Goal: Task Accomplishment & Management: Use online tool/utility

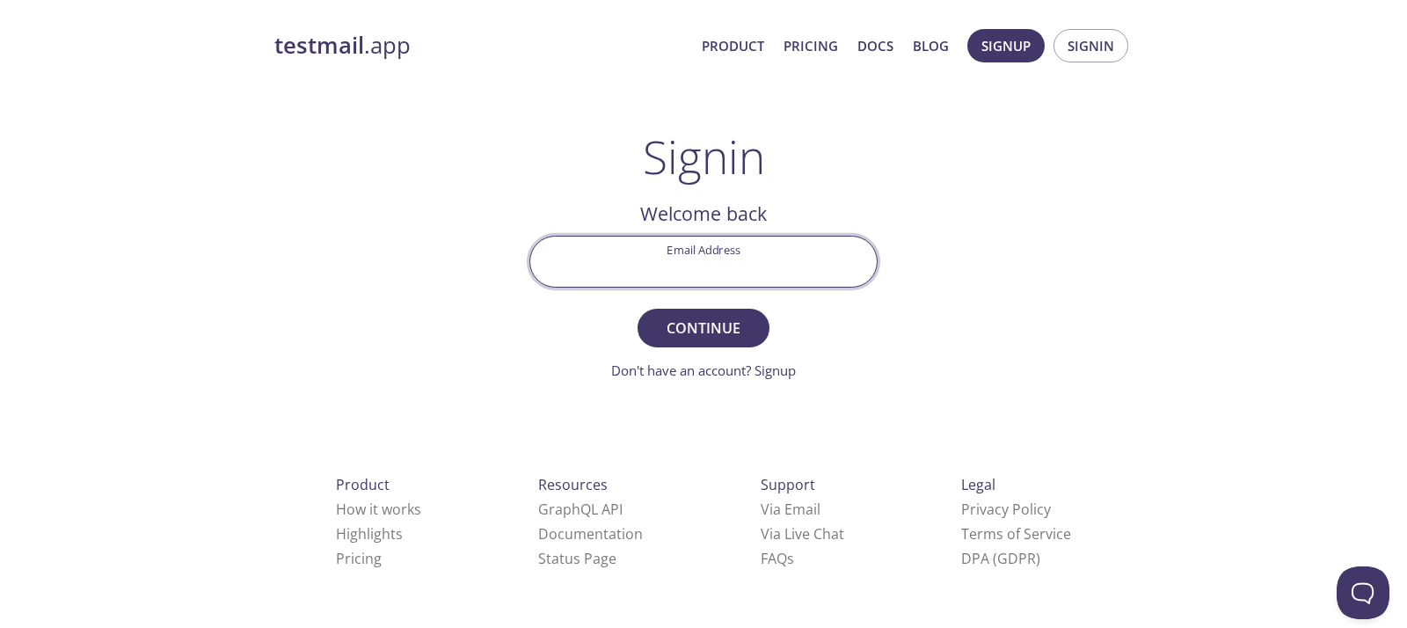
click at [735, 265] on input "Email Address" at bounding box center [703, 262] width 346 height 50
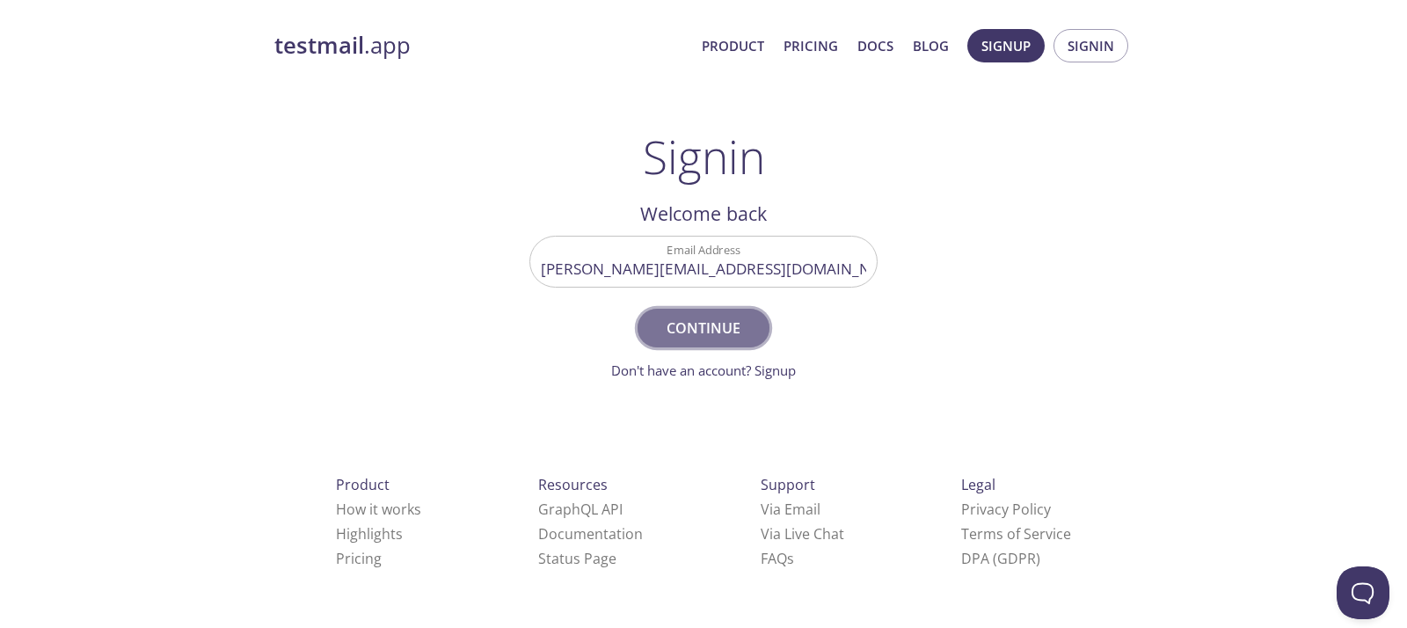
click at [691, 337] on span "Continue" at bounding box center [703, 328] width 93 height 25
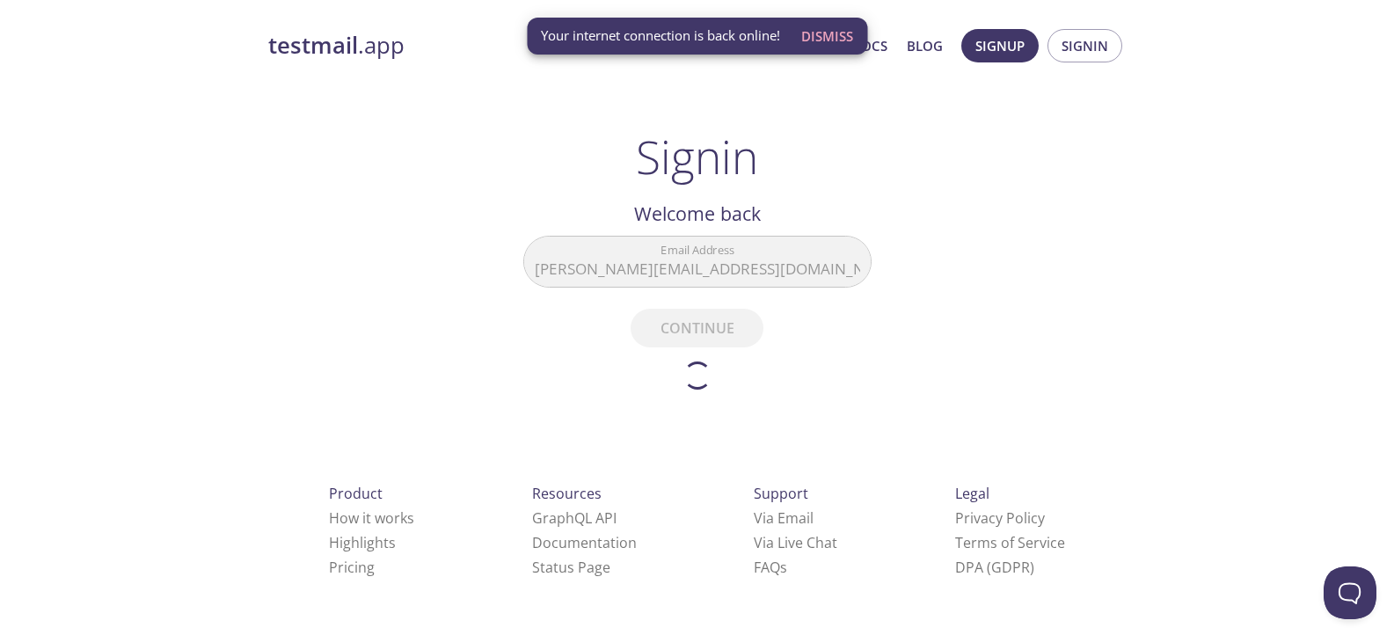
click at [828, 32] on span "Dismiss" at bounding box center [827, 36] width 52 height 23
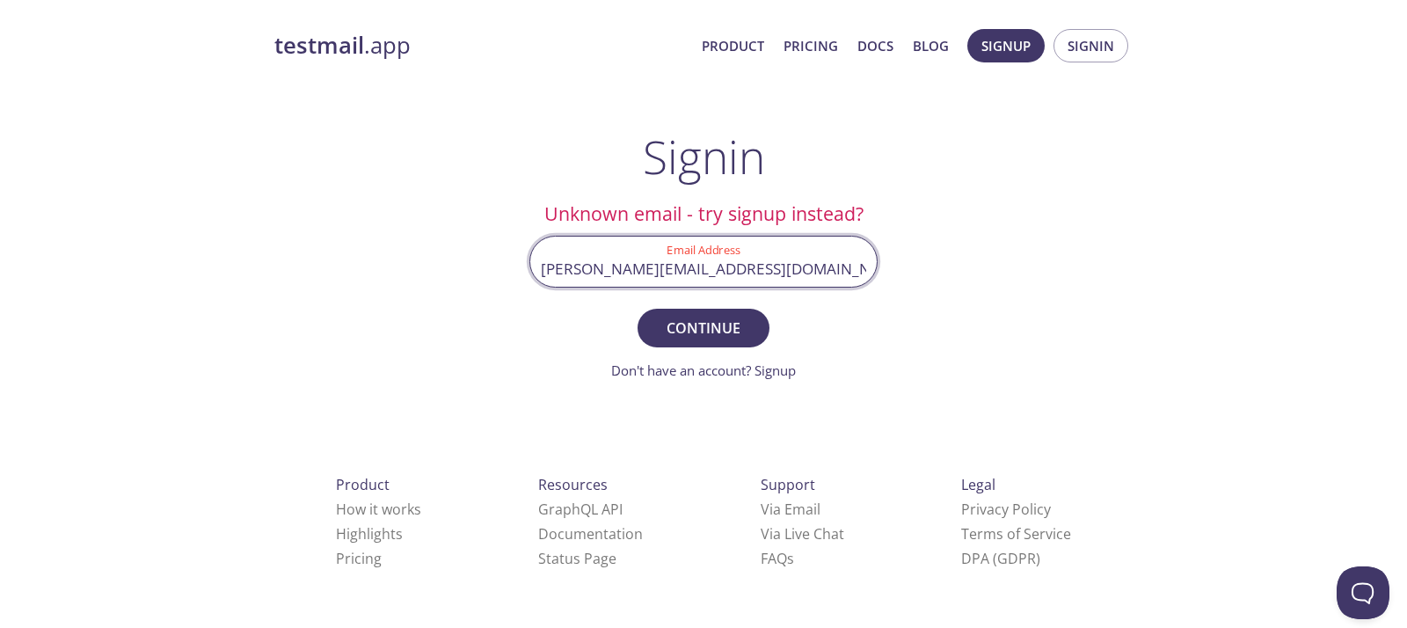
drag, startPoint x: 794, startPoint y: 266, endPoint x: 544, endPoint y: 253, distance: 250.1
click at [544, 253] on input "[PERSON_NAME][EMAIL_ADDRESS][DOMAIN_NAME]" at bounding box center [703, 262] width 346 height 50
type input "a"
click at [638, 309] on button "Continue" at bounding box center [704, 328] width 132 height 39
drag, startPoint x: 813, startPoint y: 262, endPoint x: 481, endPoint y: 262, distance: 331.5
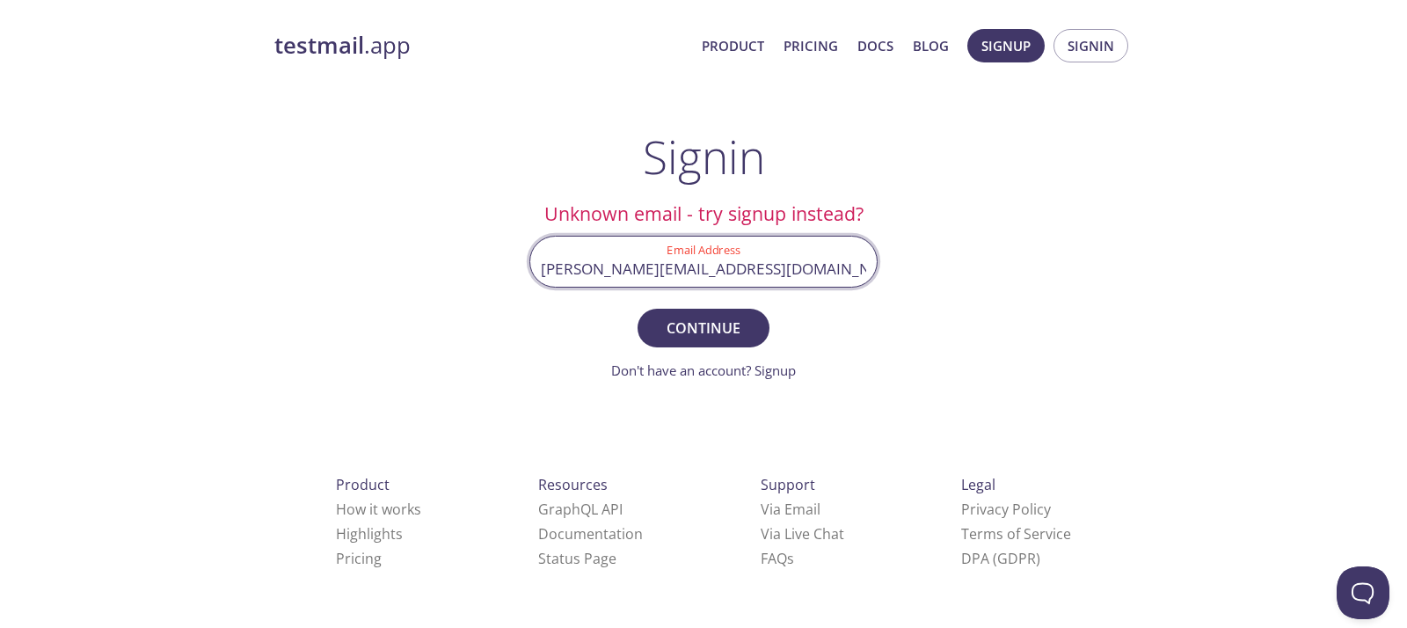
click at [481, 262] on div "testmail .app Product Pricing Docs Blog Signup Signin Signin Unknown email - tr…" at bounding box center [703, 384] width 901 height 733
type input "[EMAIL_ADDRESS][DOMAIN_NAME]"
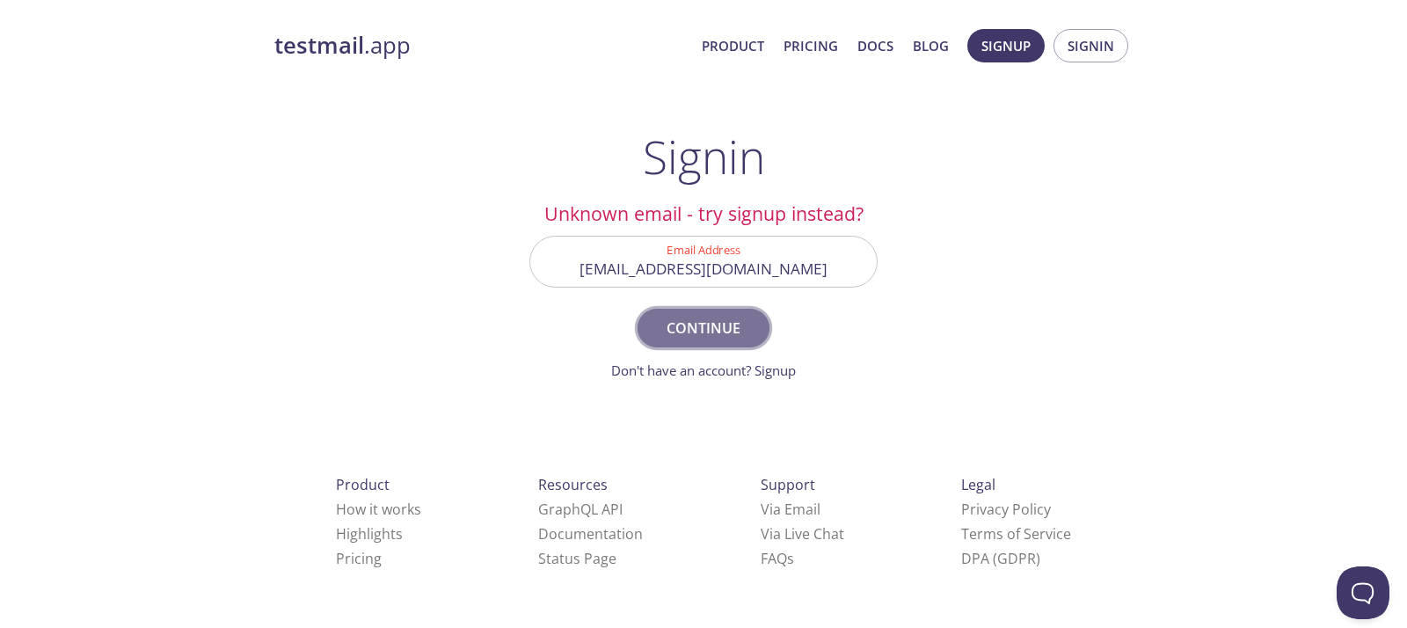
click at [738, 337] on span "Continue" at bounding box center [703, 328] width 93 height 25
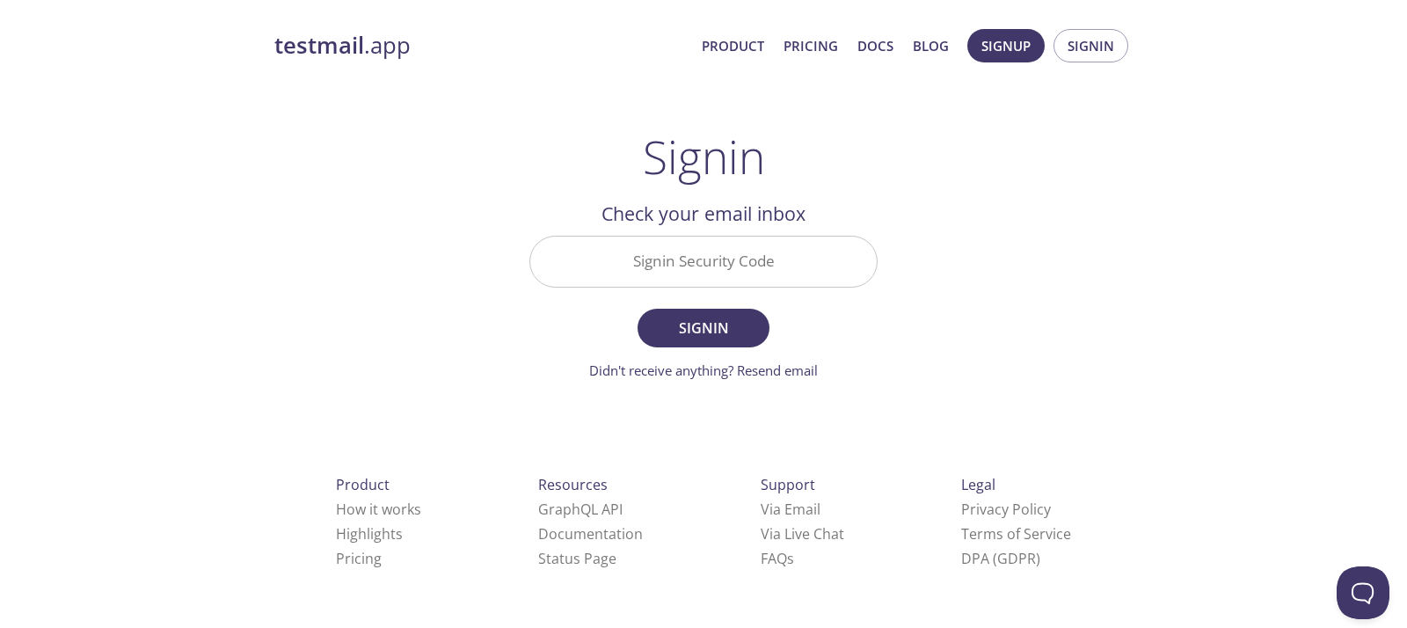
click at [692, 276] on input "Signin Security Code" at bounding box center [703, 262] width 346 height 50
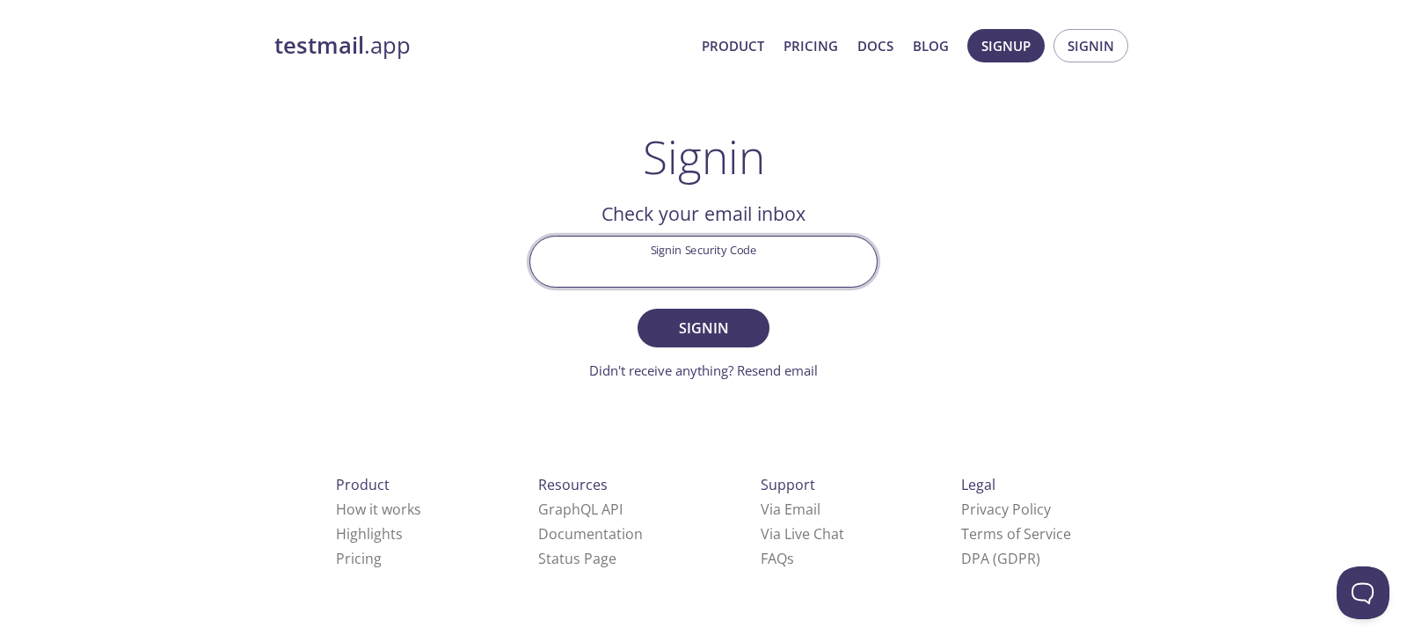
paste input "SYFV88U"
type input "SYFV88U"
click at [710, 323] on span "Signin" at bounding box center [703, 328] width 93 height 25
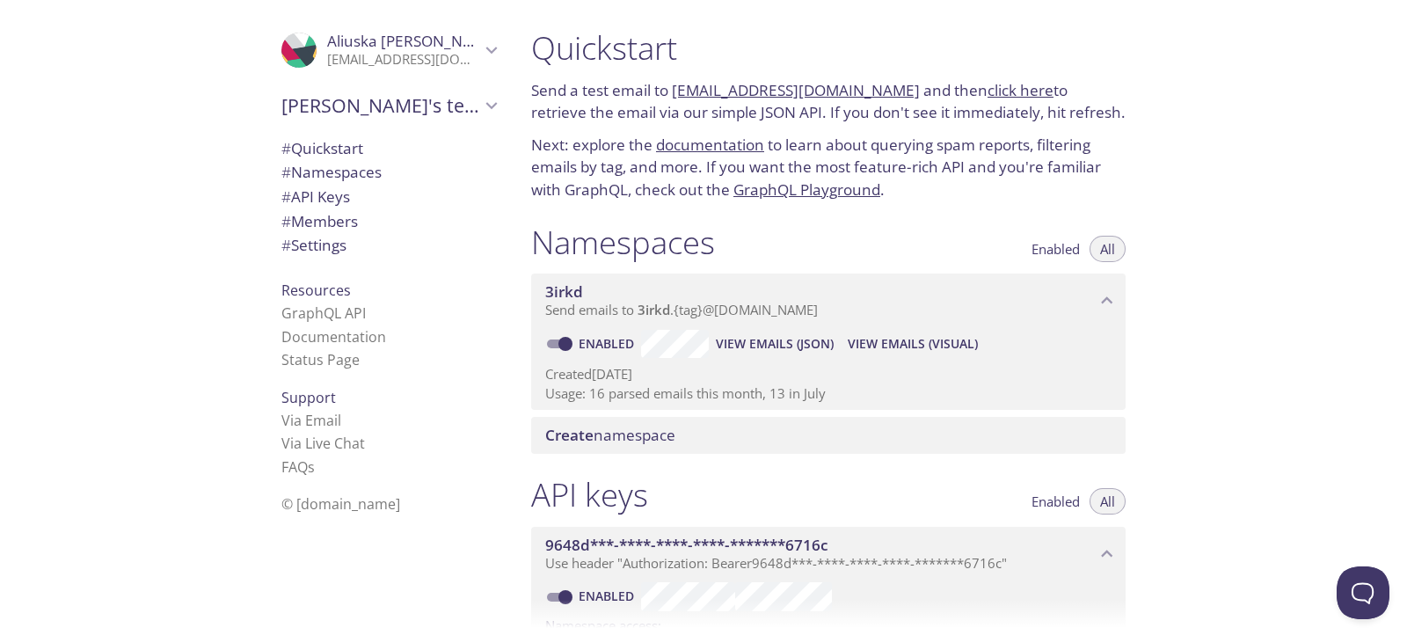
click at [988, 92] on link "click here" at bounding box center [1021, 90] width 66 height 20
drag, startPoint x: 887, startPoint y: 88, endPoint x: 676, endPoint y: 95, distance: 211.2
click at [676, 95] on p "Send a test email to 3irkd.test@inbox.testmail.app and then click here to retri…" at bounding box center [828, 101] width 594 height 45
copy p "[EMAIL_ADDRESS][DOMAIN_NAME]"
click at [990, 92] on link "click here" at bounding box center [1021, 90] width 66 height 20
